Goal: Use online tool/utility: Utilize a website feature to perform a specific function

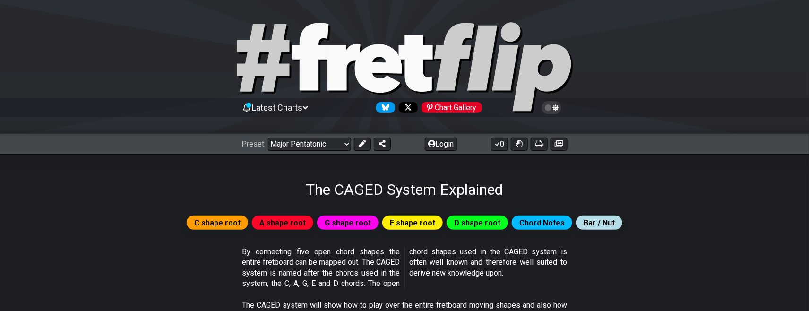
click at [268, 138] on select "Welcome to #fretflip! Initial Preset Custom Preset Minor Pentatonic Major Penta…" at bounding box center [309, 144] width 83 height 13
select select "/major-pentatonic"
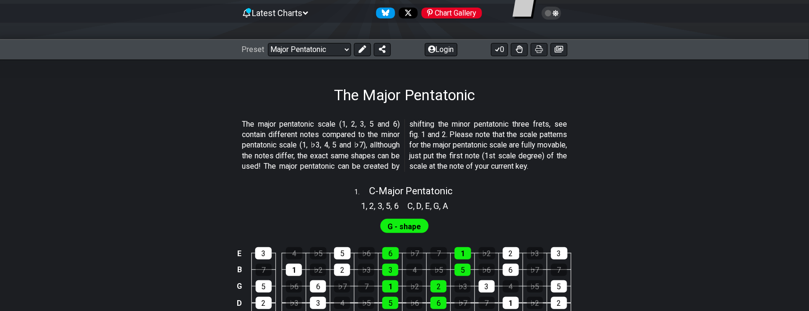
scroll to position [213, 0]
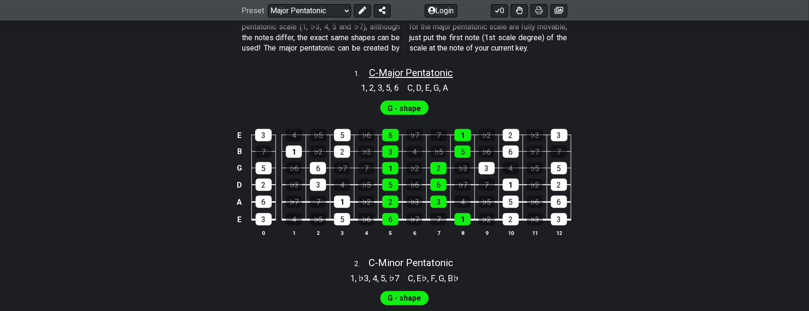
click at [398, 78] on span "C - Major Pentatonic" at bounding box center [411, 72] width 84 height 11
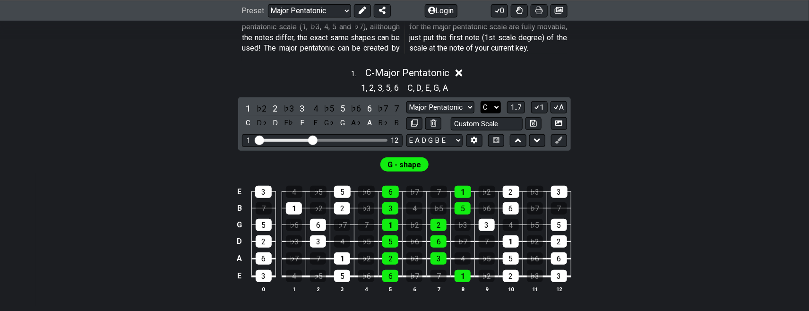
click at [486, 113] on select "A♭ A A♯ B♭ B C C♯ D♭ D D♯ E♭ E F F♯ G♭ G G♯" at bounding box center [491, 107] width 20 height 13
click at [481, 112] on select "A♭ A A♯ B♭ B C C♯ D♭ D D♯ E♭ E F F♯ G♭ G G♯" at bounding box center [491, 107] width 20 height 13
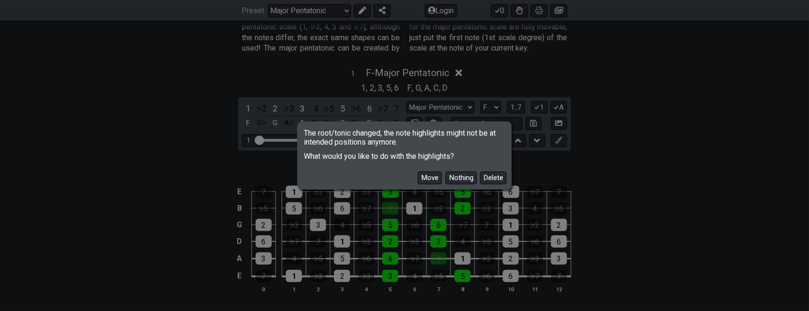
click at [432, 182] on button "Move" at bounding box center [430, 178] width 24 height 13
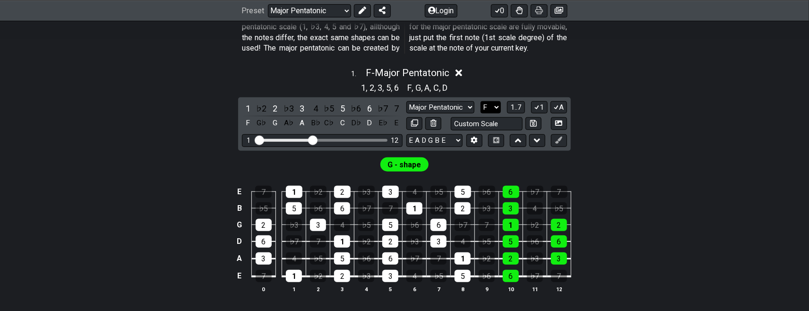
click at [491, 114] on select "A♭ A A♯ B♭ B C C♯ D♭ D D♯ E♭ E F F♯ G♭ G G♯" at bounding box center [491, 107] width 20 height 13
select select "B"
click at [481, 112] on select "A♭ A A♯ B♭ B C C♯ D♭ D D♯ E♭ E F F♯ G♭ G G♯" at bounding box center [491, 107] width 20 height 13
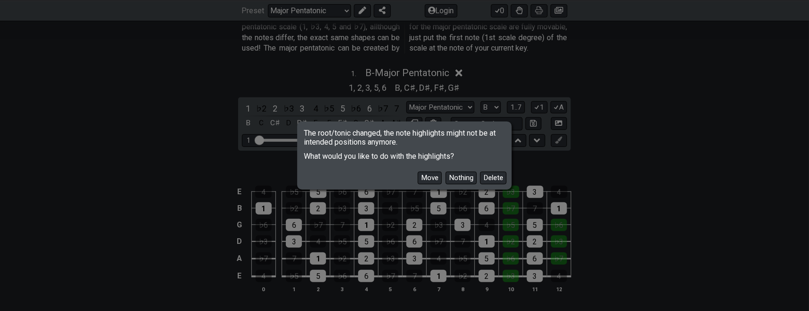
click at [428, 179] on button "Move" at bounding box center [430, 178] width 24 height 13
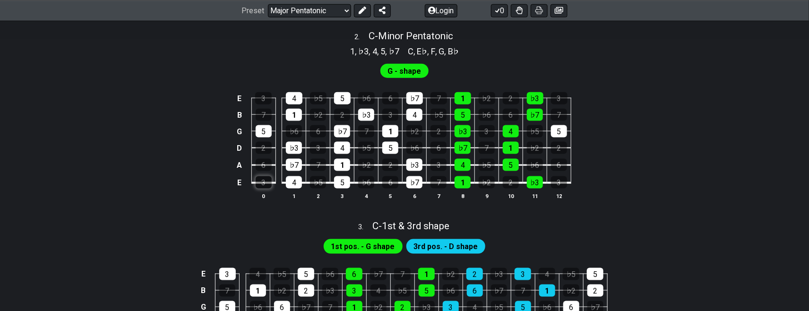
scroll to position [614, 0]
